Goal: Information Seeking & Learning: Learn about a topic

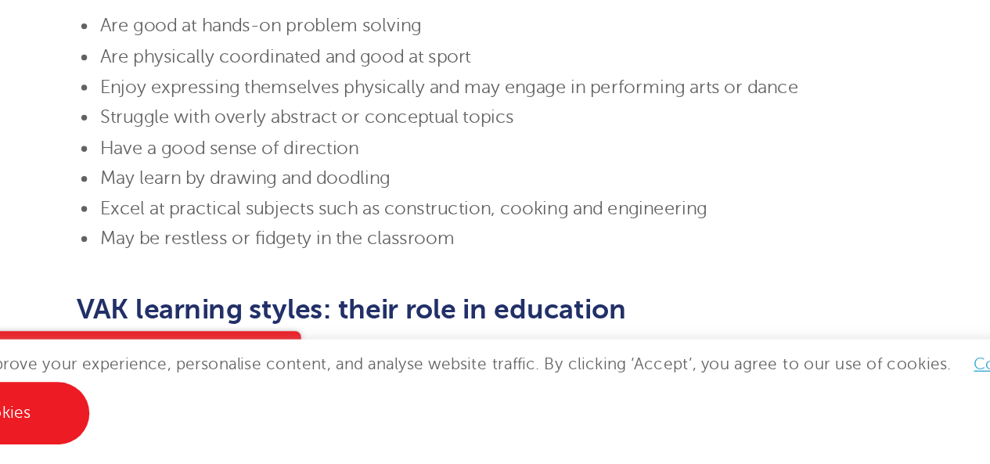
scroll to position [1609, 0]
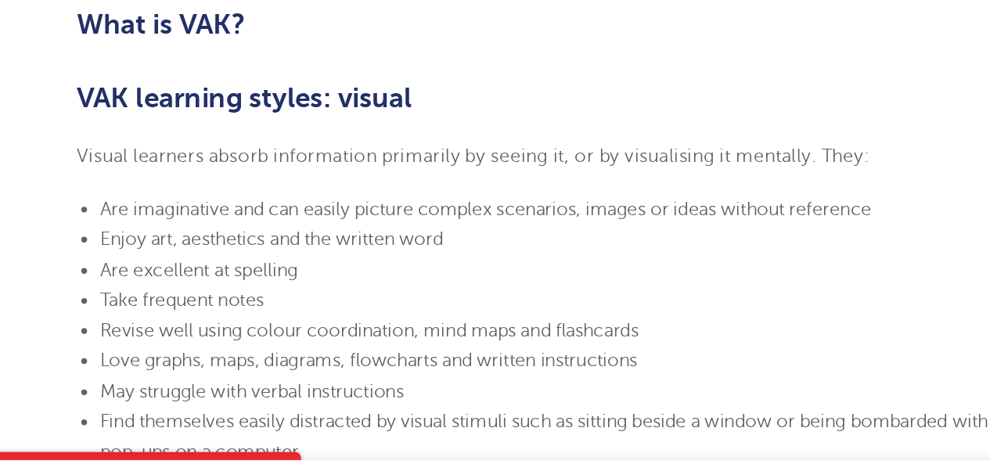
click at [422, 252] on li "Are excellent at spelling" at bounding box center [502, 251] width 620 height 20
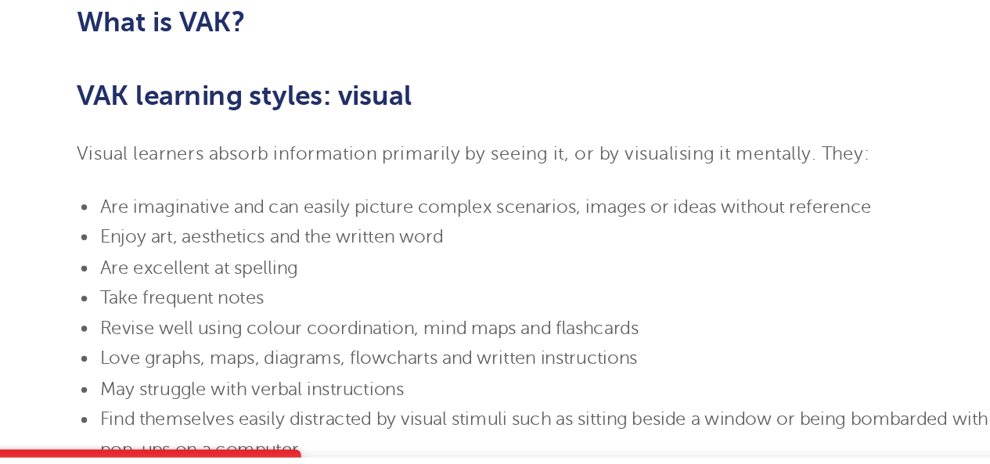
scroll to position [1012, 0]
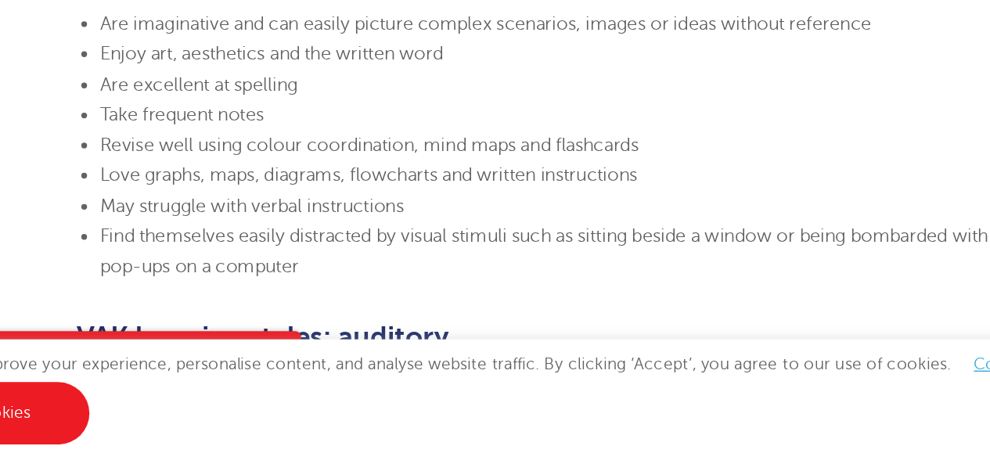
scroll to position [1057, 0]
click at [706, 343] on section "[DATE] VAK learning styles: what are they and what do they mean? Engage Educati…" at bounding box center [494, 469] width 949 height 2189
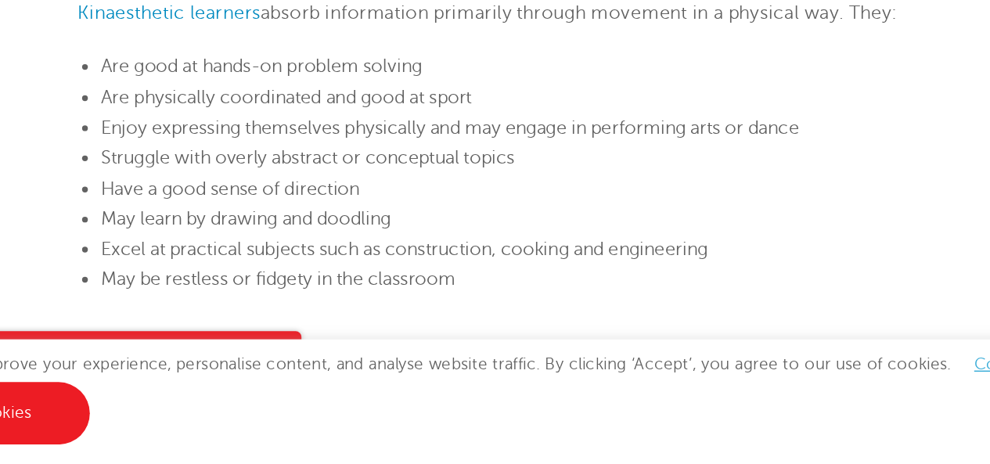
scroll to position [1582, 0]
